Goal: Task Accomplishment & Management: Use online tool/utility

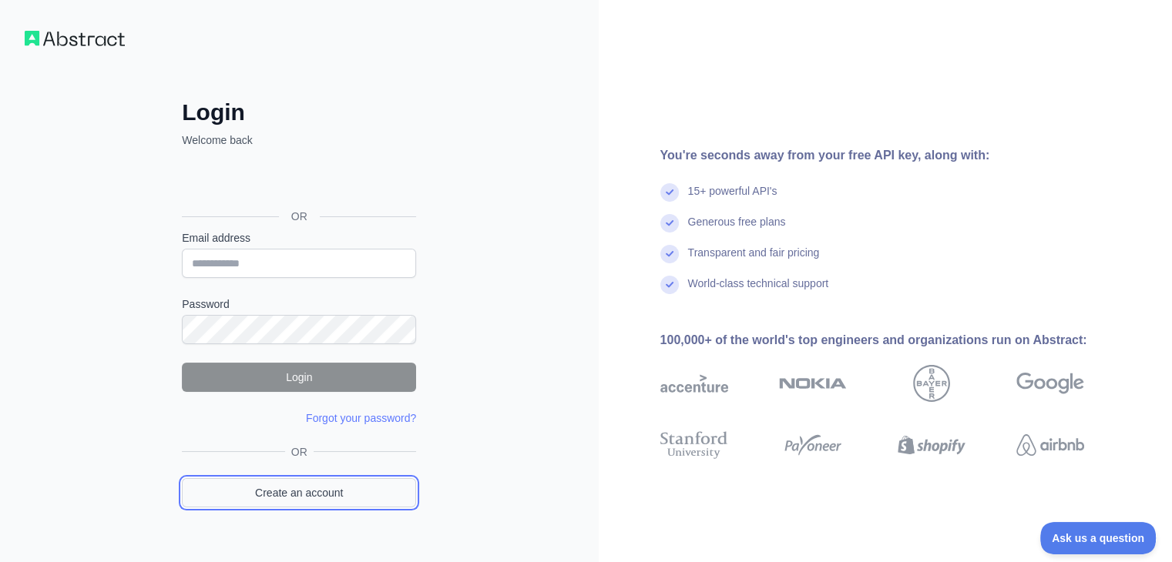
click at [305, 482] on link "Create an account" at bounding box center [299, 492] width 234 height 29
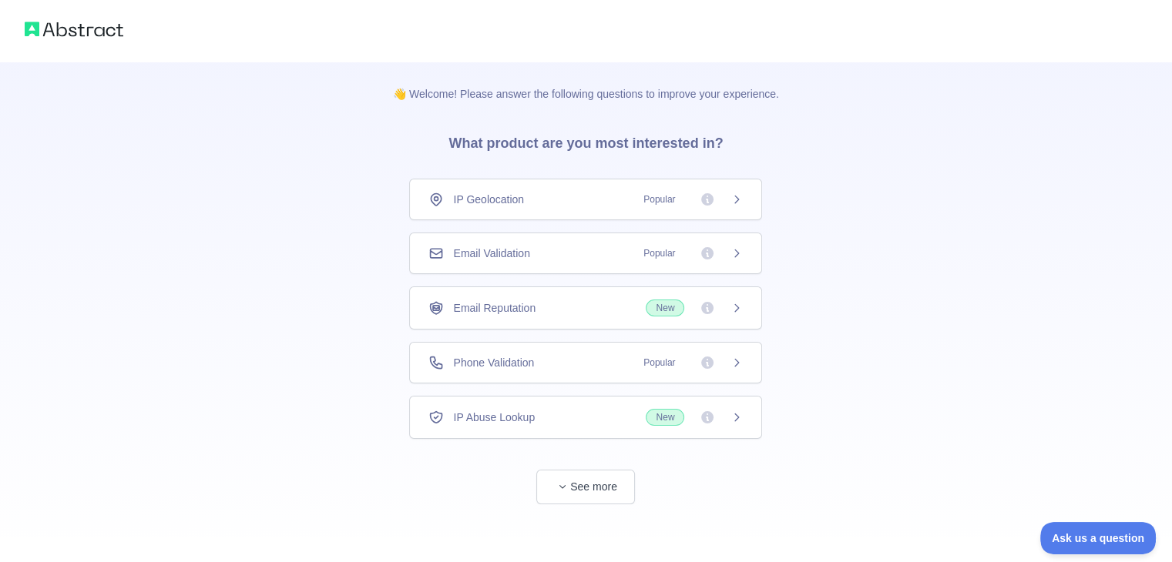
scroll to position [2, 0]
click at [679, 257] on span "Popular" at bounding box center [659, 251] width 50 height 15
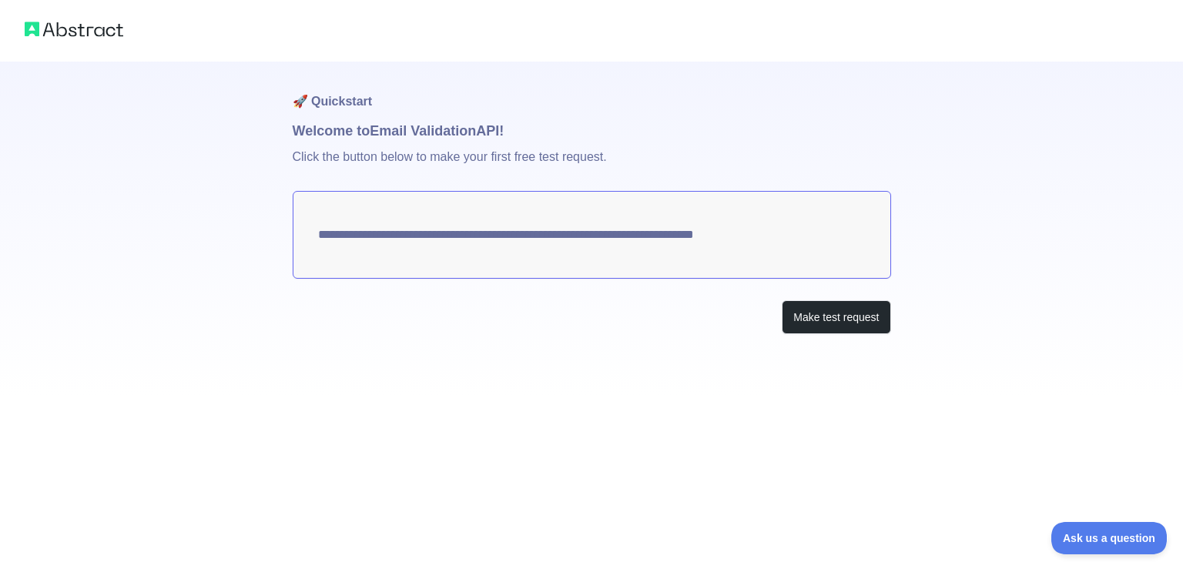
click at [619, 475] on div "**********" at bounding box center [591, 281] width 1183 height 562
click at [844, 319] on button "Make test request" at bounding box center [836, 317] width 109 height 35
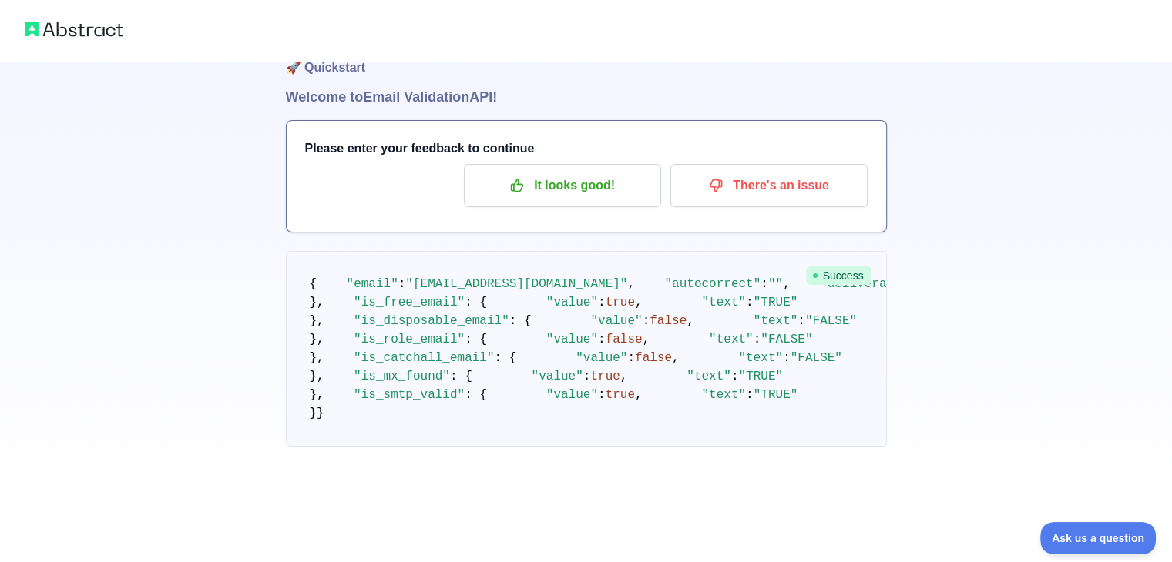
scroll to position [45, 0]
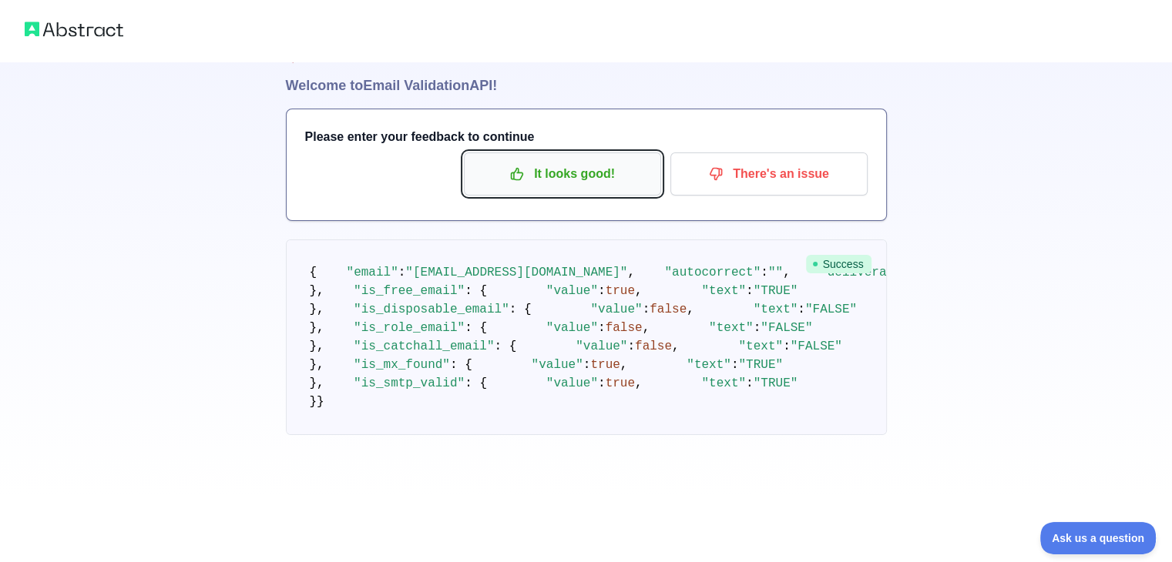
click at [614, 175] on p "It looks good!" at bounding box center [562, 174] width 174 height 26
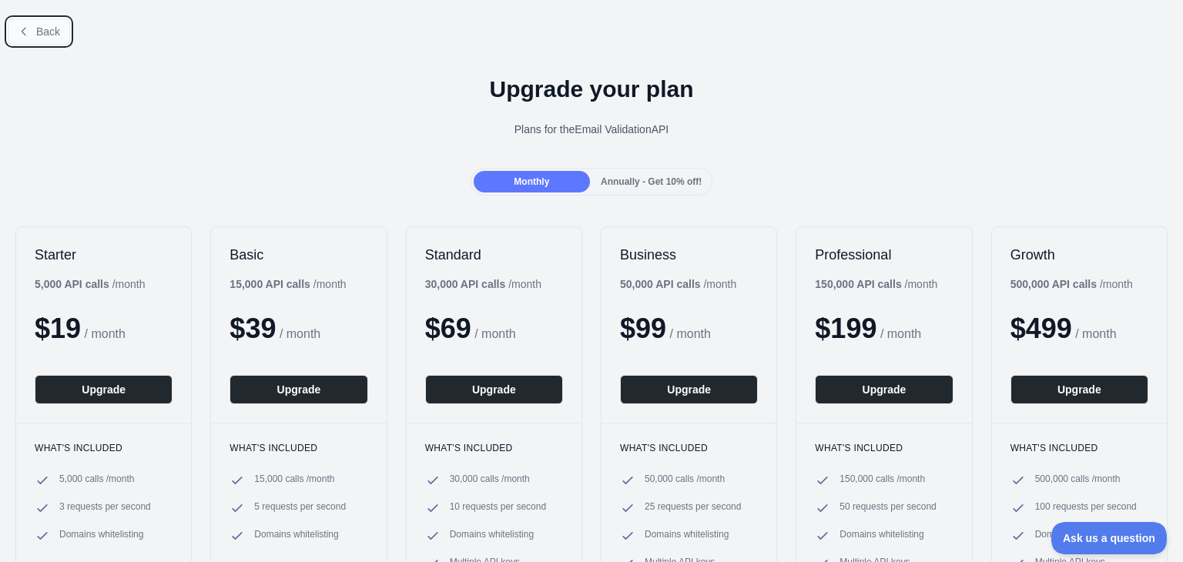
click at [29, 33] on icon at bounding box center [24, 31] width 12 height 12
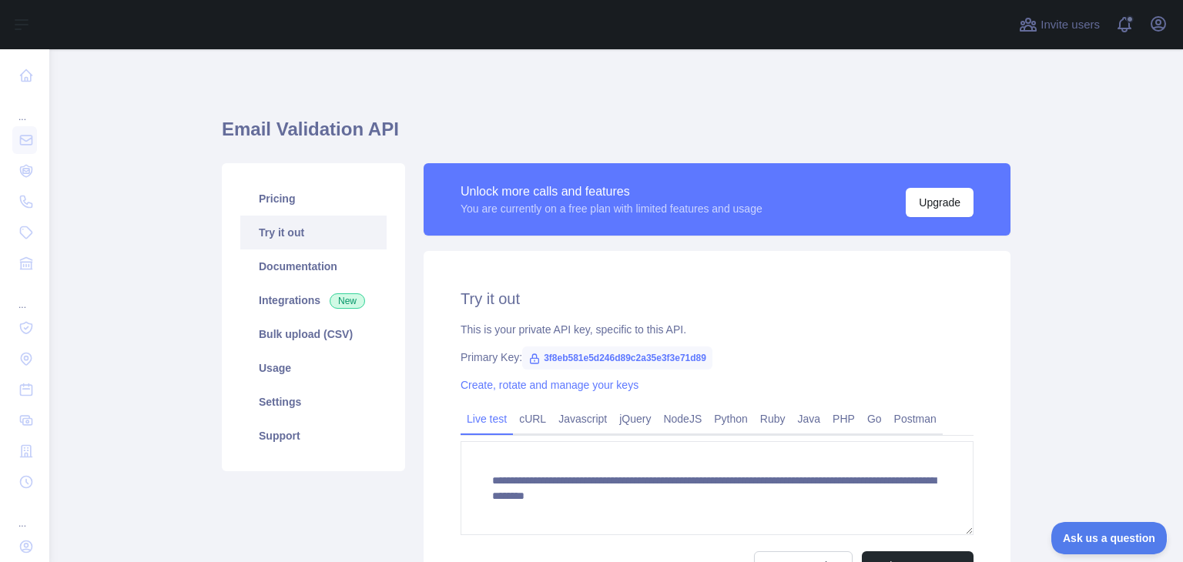
click at [1039, 275] on main "**********" at bounding box center [616, 305] width 1134 height 513
click at [654, 355] on span "3f8eb581e5d246d89c2a35e3f3e71d89" at bounding box center [617, 358] width 190 height 23
copy span "3f8eb581e5d246d89c2a35e3f3e71d89"
